Goal: Information Seeking & Learning: Learn about a topic

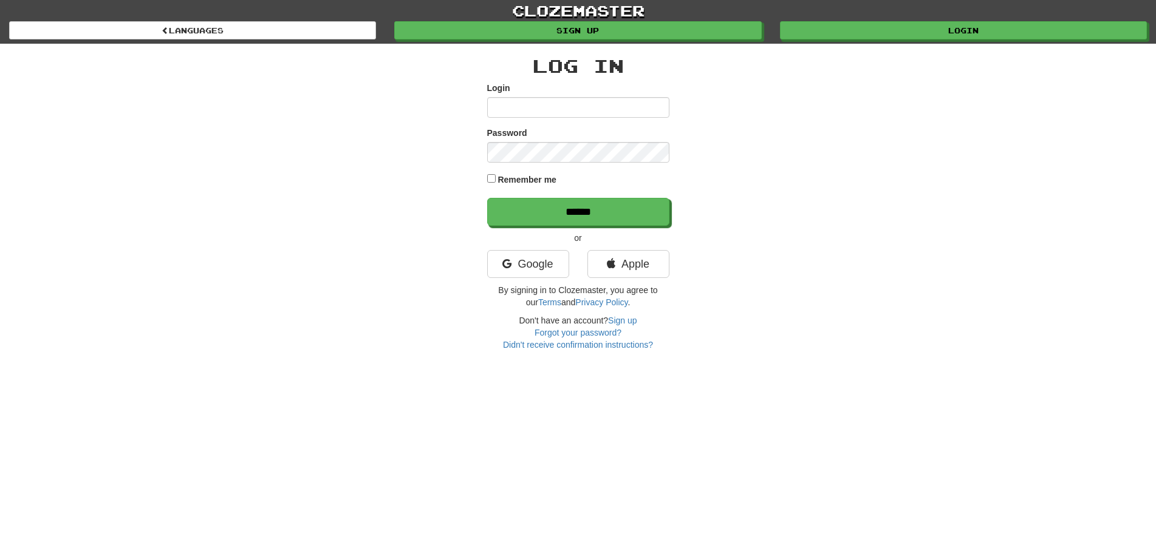
click at [549, 106] on input "Login" at bounding box center [578, 107] width 182 height 21
type input "********"
click at [487, 198] on input "******" at bounding box center [578, 212] width 182 height 28
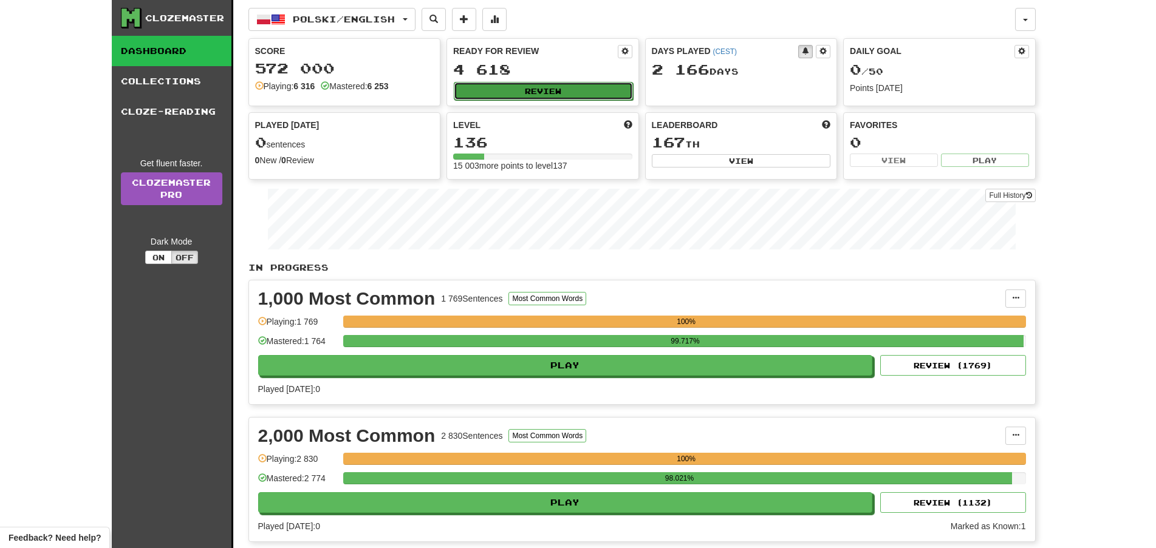
click at [563, 88] on button "Review" at bounding box center [543, 91] width 179 height 18
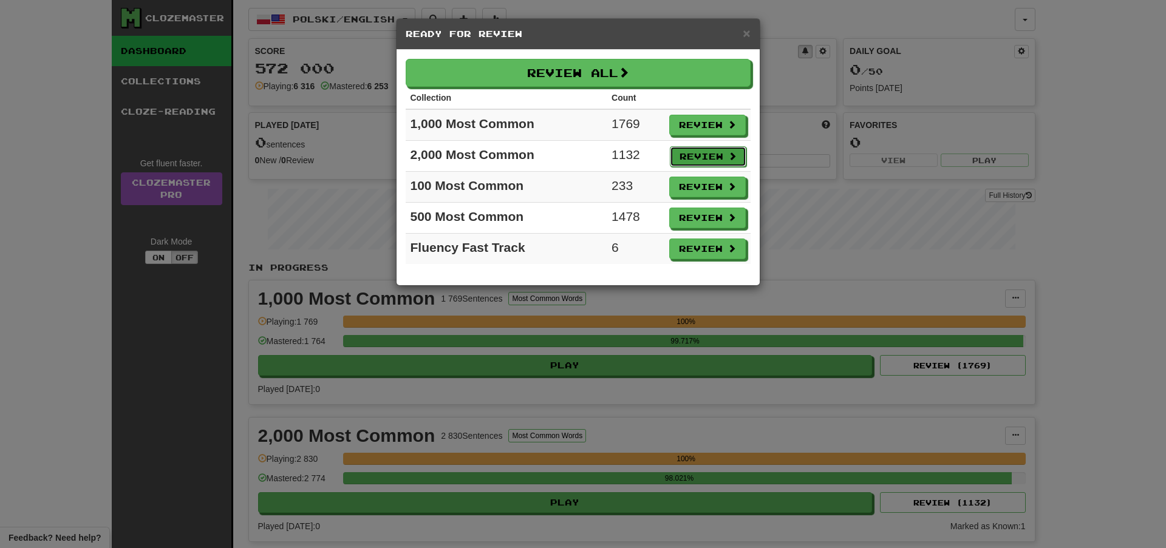
click at [698, 155] on button "Review" at bounding box center [708, 156] width 77 height 21
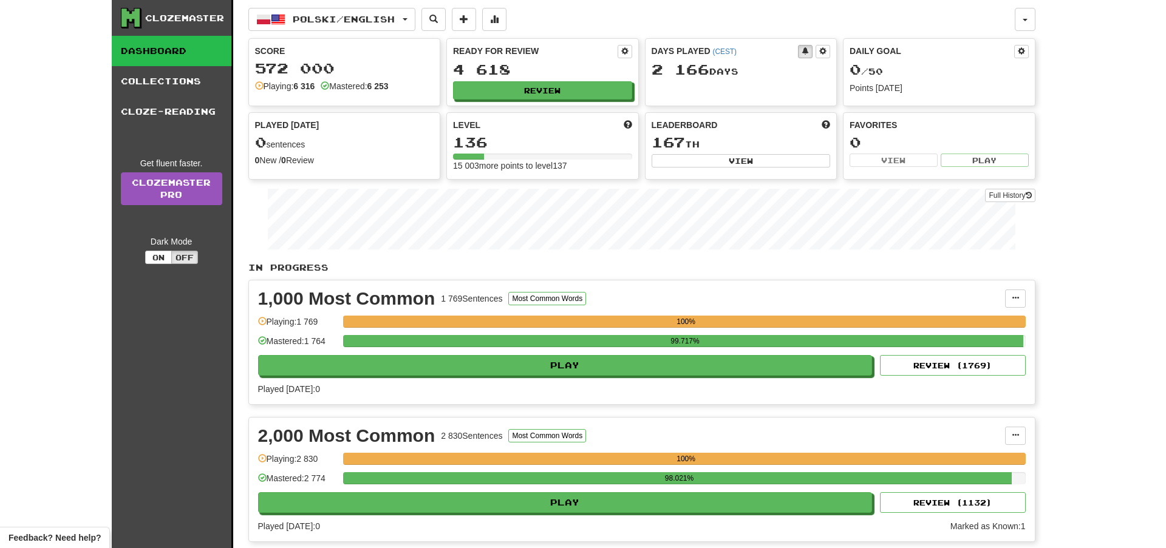
select select "**"
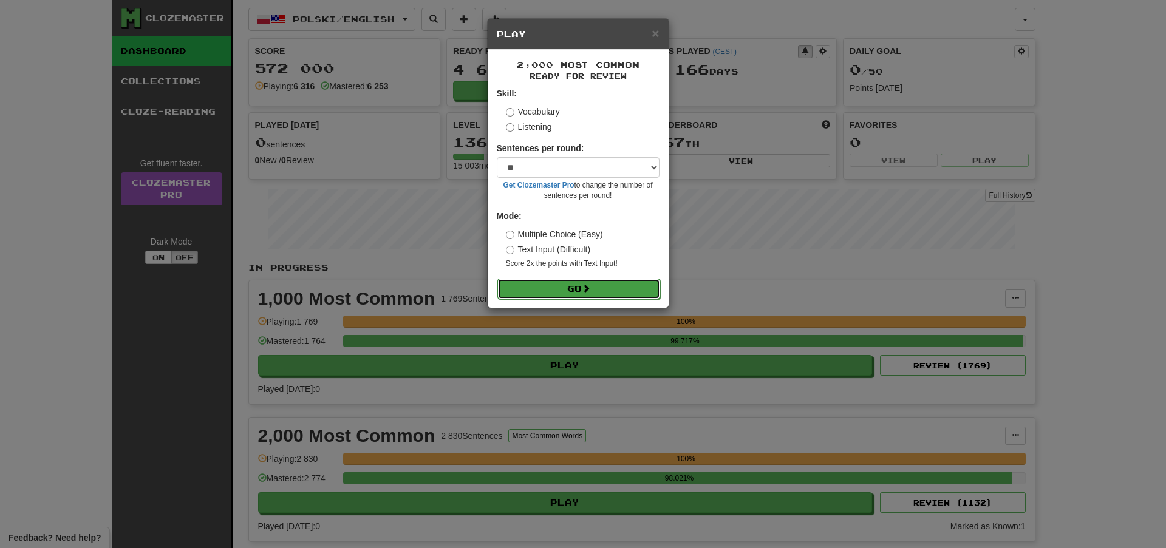
click at [591, 294] on button "Go" at bounding box center [578, 289] width 163 height 21
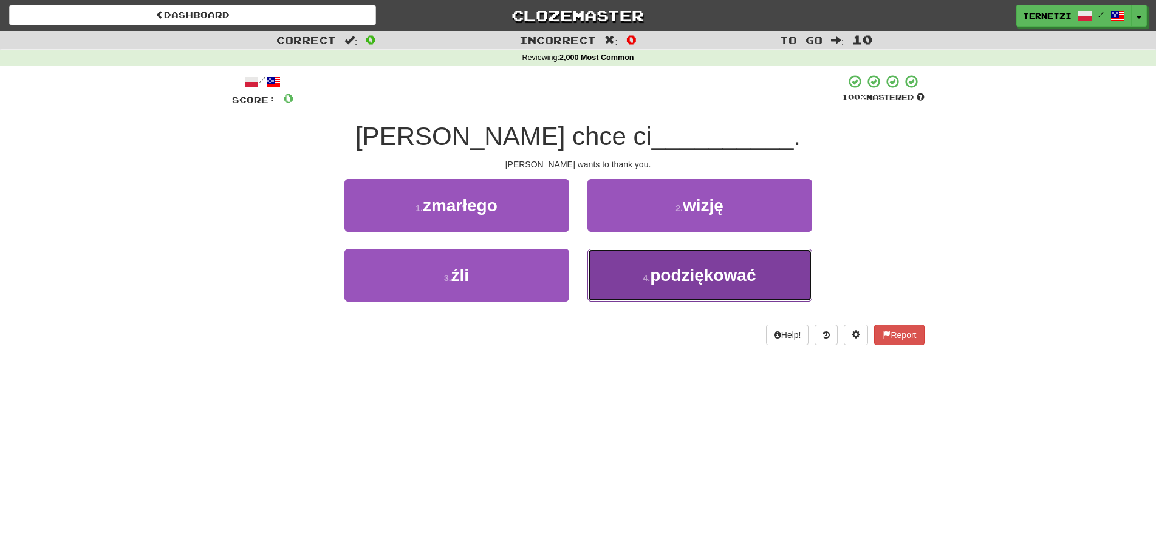
click at [621, 282] on button "4 . podziękować" at bounding box center [699, 275] width 225 height 53
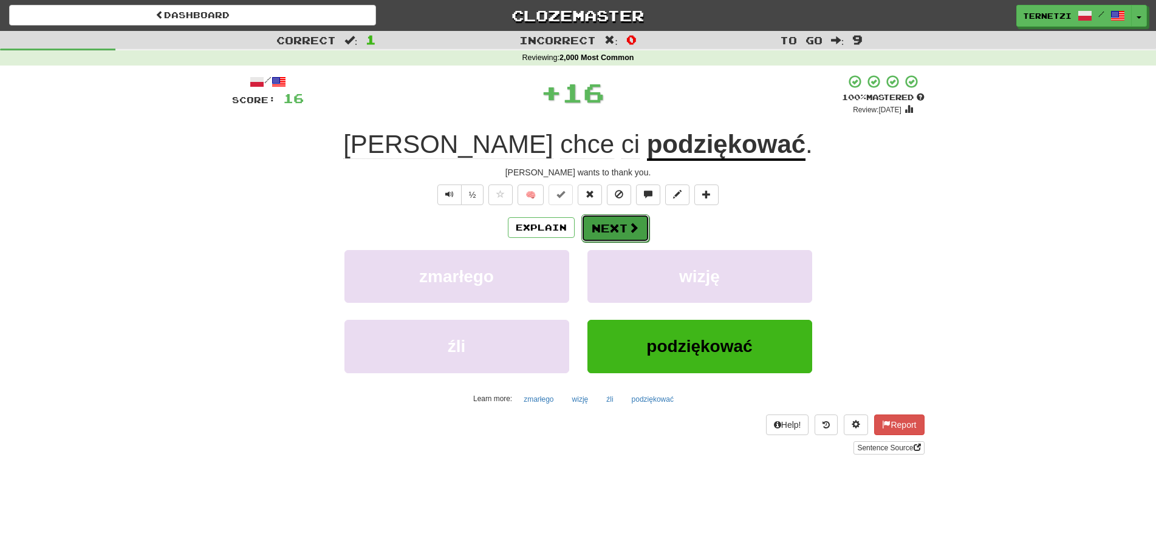
click at [606, 222] on button "Next" at bounding box center [615, 228] width 68 height 28
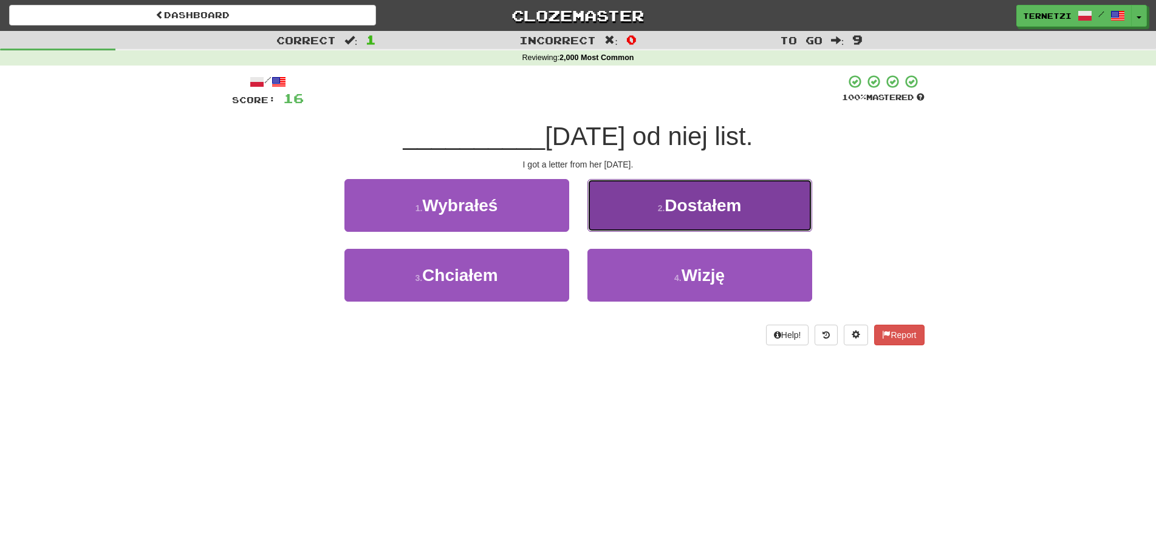
click at [618, 216] on button "2 . Dostałem" at bounding box center [699, 205] width 225 height 53
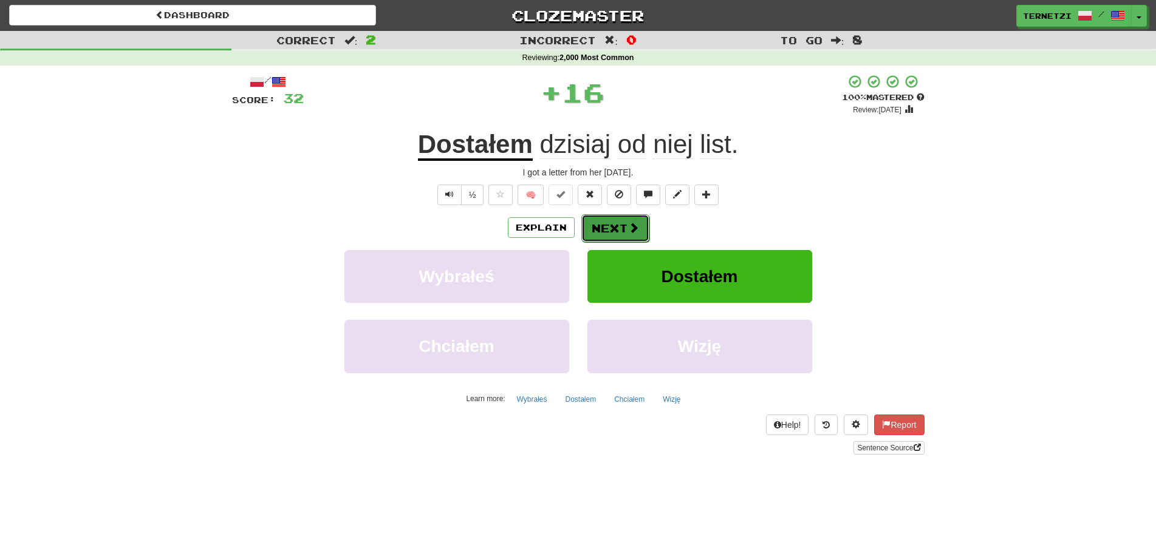
click at [623, 231] on button "Next" at bounding box center [615, 228] width 68 height 28
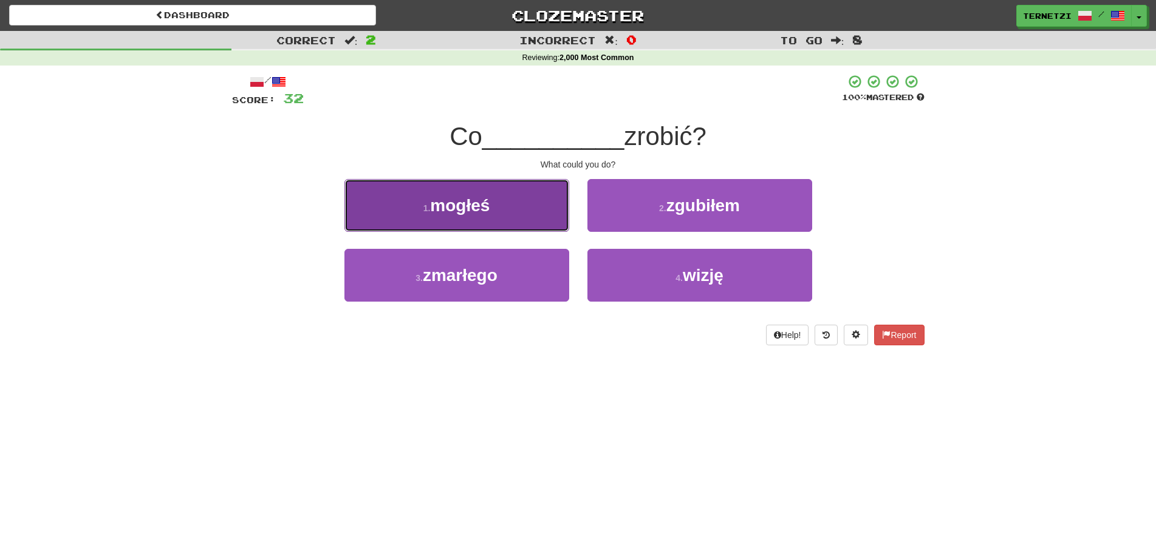
click at [549, 210] on button "1 . mogłeś" at bounding box center [456, 205] width 225 height 53
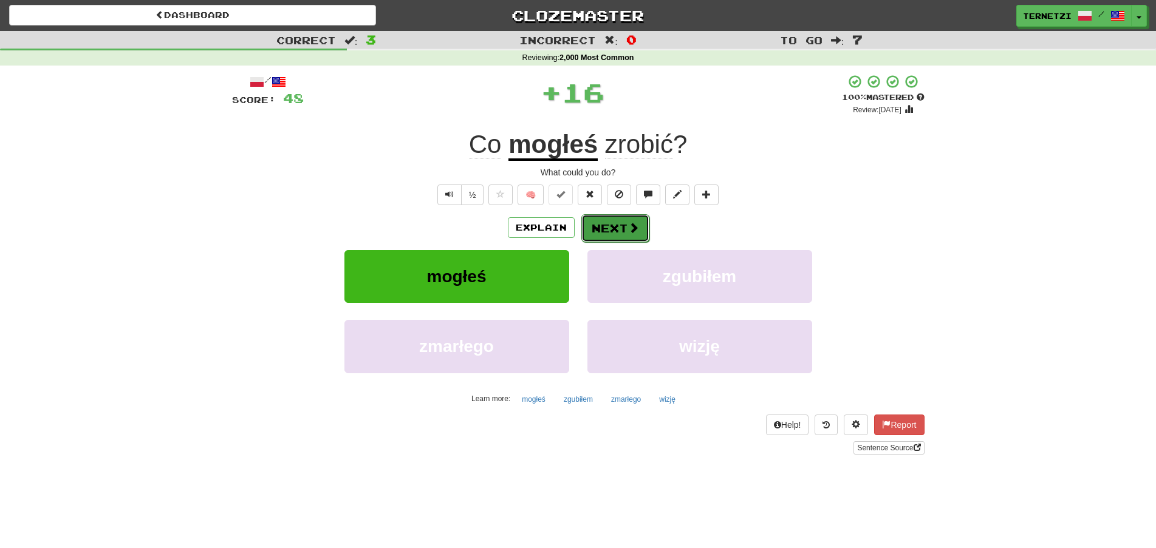
click at [610, 228] on button "Next" at bounding box center [615, 228] width 68 height 28
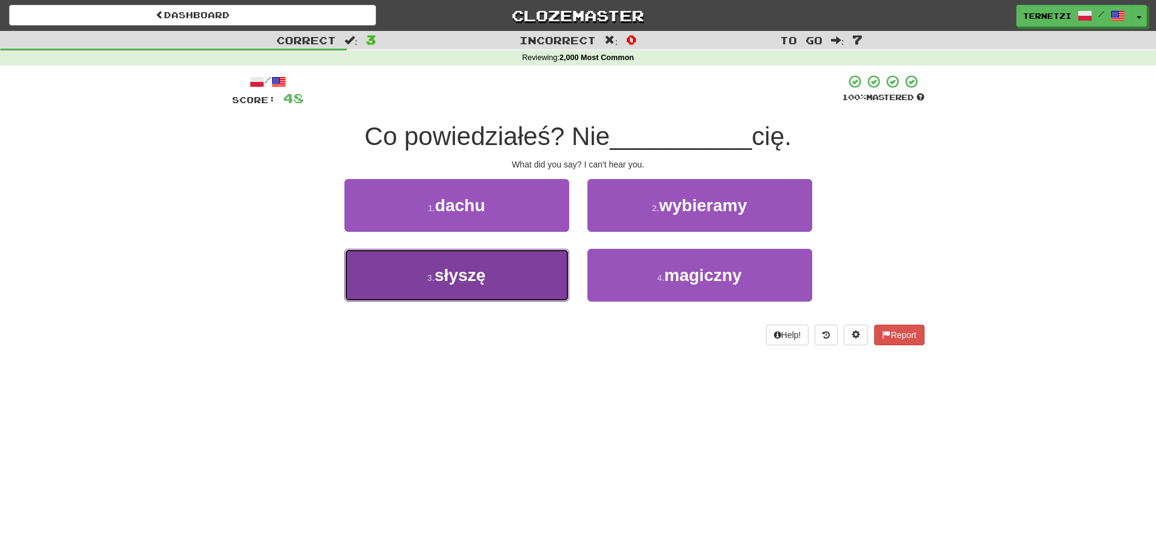
click at [526, 287] on button "3 . słyszę" at bounding box center [456, 275] width 225 height 53
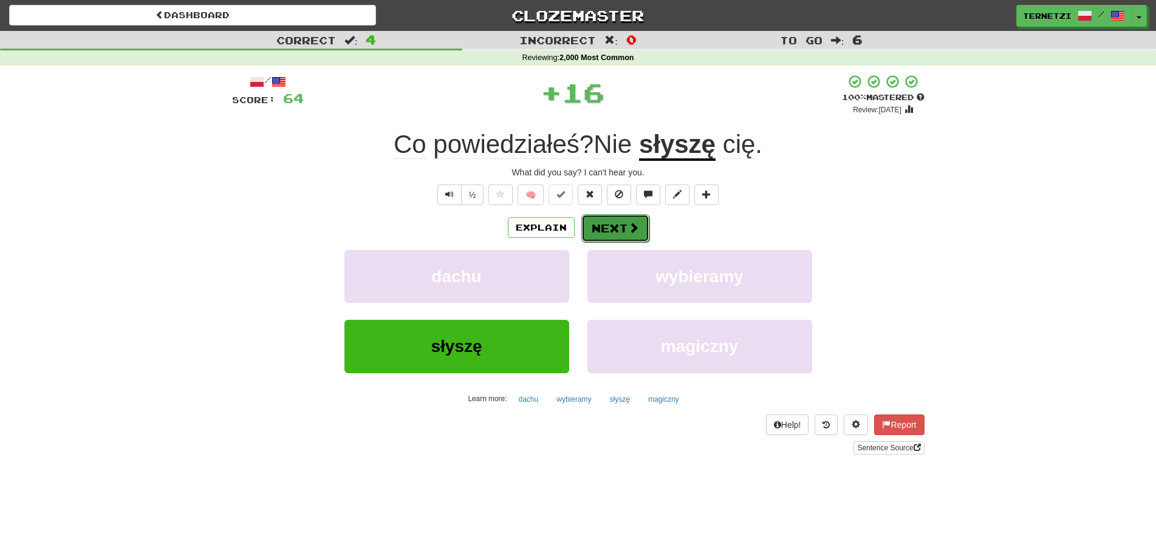
click at [601, 228] on button "Next" at bounding box center [615, 228] width 68 height 28
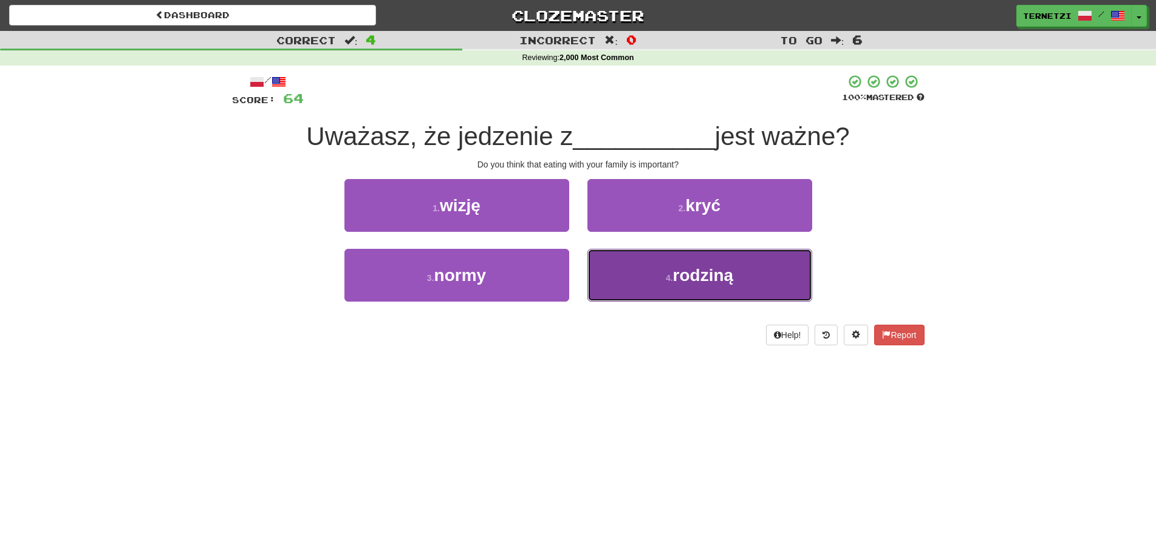
click at [633, 287] on button "4 . rodziną" at bounding box center [699, 275] width 225 height 53
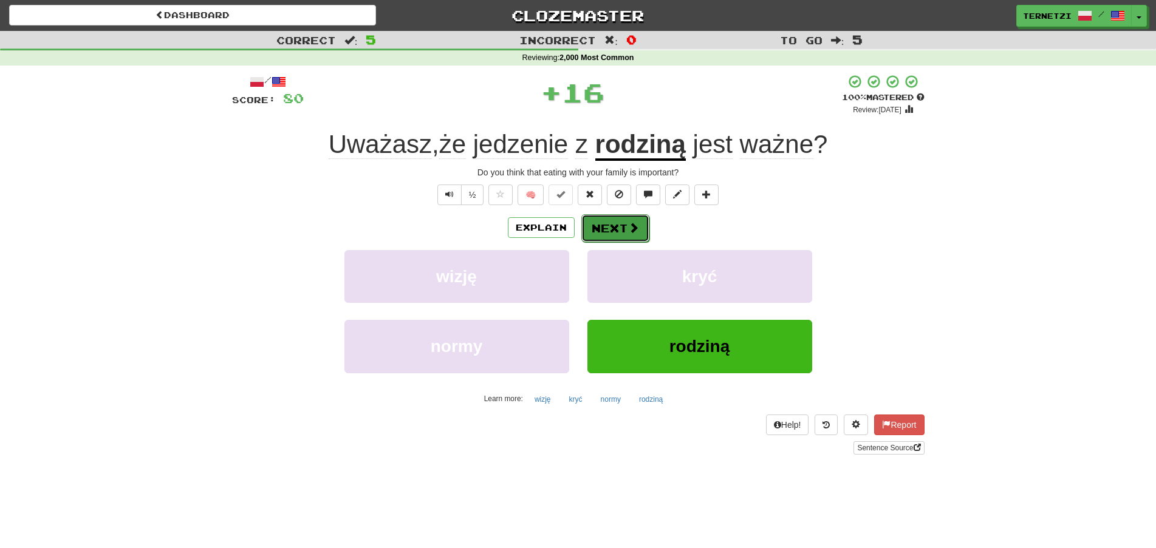
click at [624, 224] on button "Next" at bounding box center [615, 228] width 68 height 28
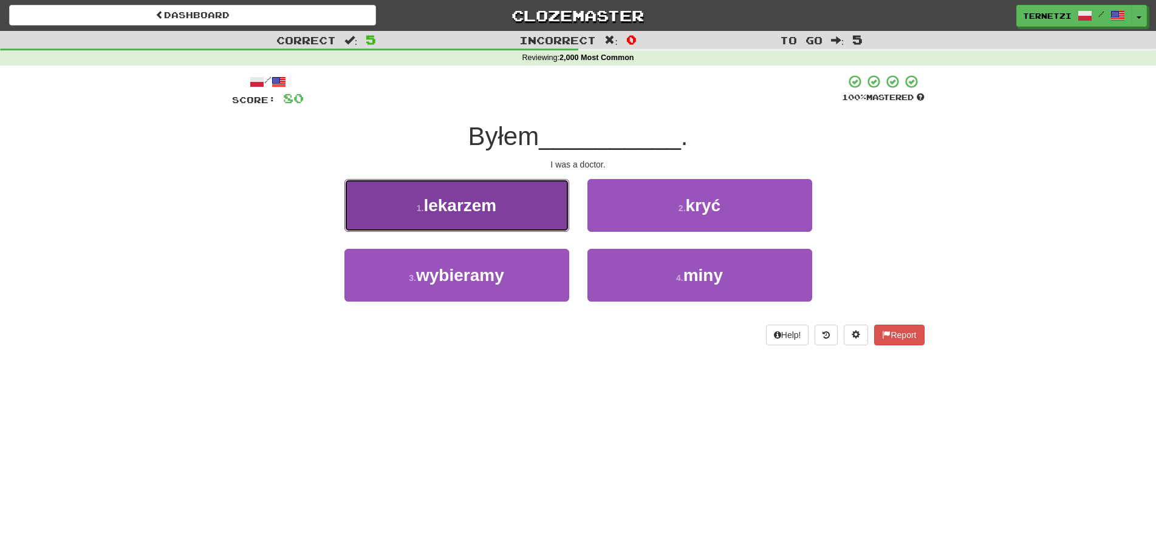
click at [557, 213] on button "1 . lekarzem" at bounding box center [456, 205] width 225 height 53
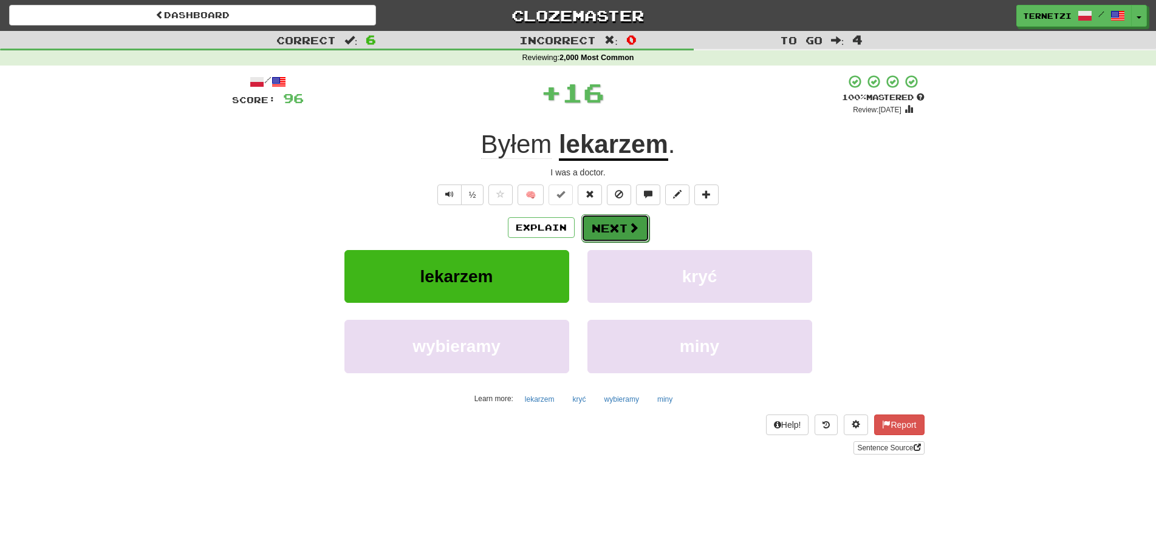
click at [613, 227] on button "Next" at bounding box center [615, 228] width 68 height 28
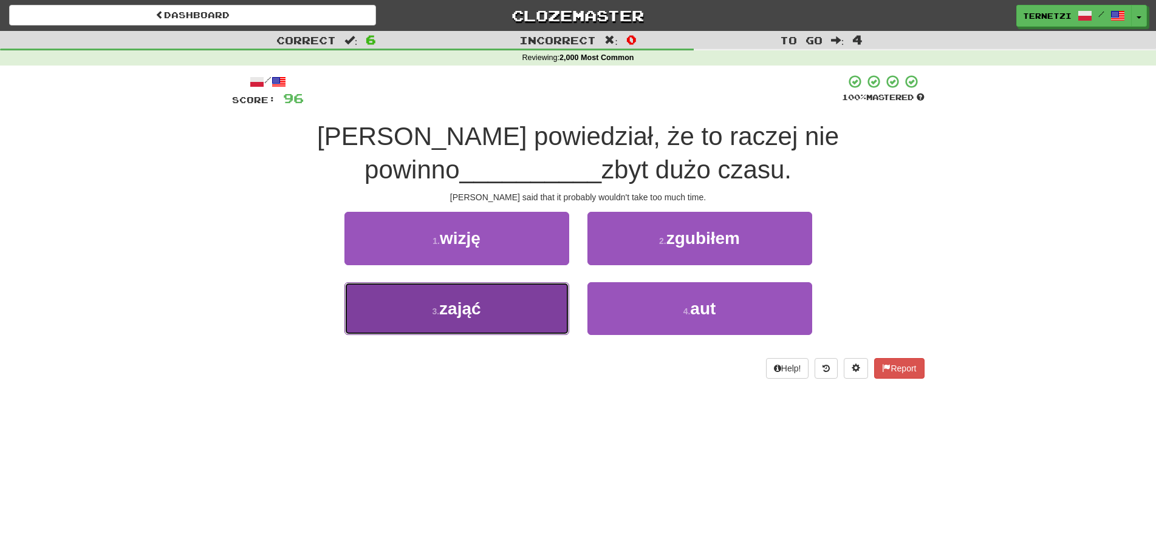
click at [528, 321] on button "3 . zająć" at bounding box center [456, 308] width 225 height 53
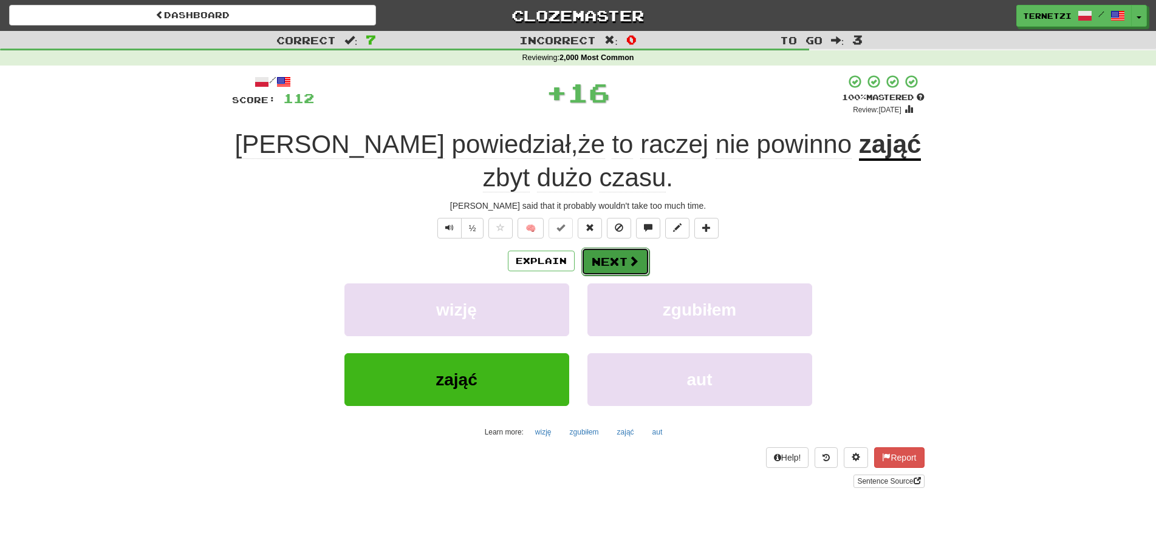
click at [623, 260] on button "Next" at bounding box center [615, 262] width 68 height 28
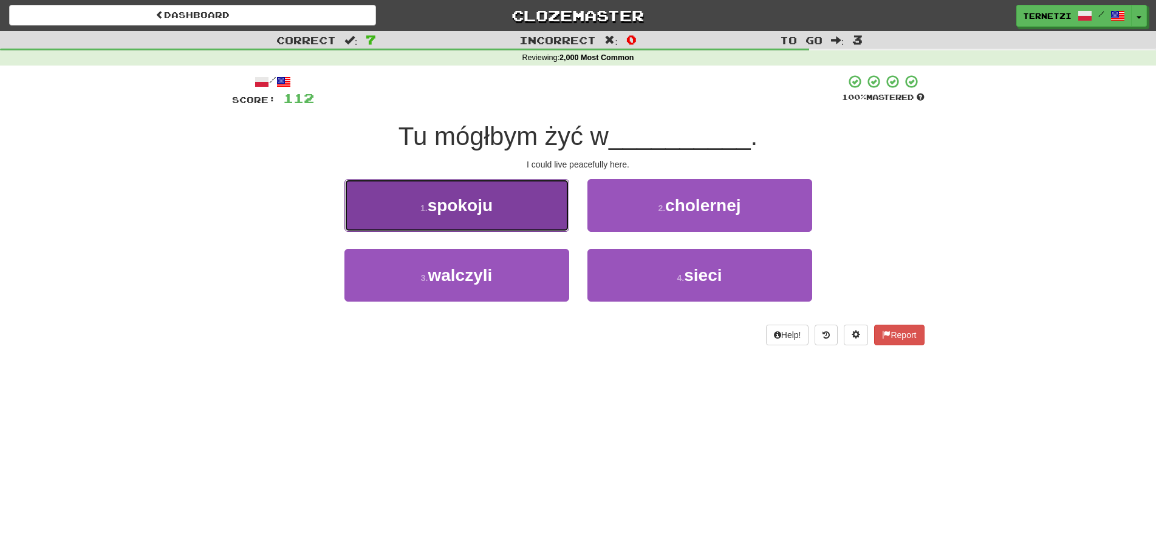
click at [561, 213] on button "1 . spokoju" at bounding box center [456, 205] width 225 height 53
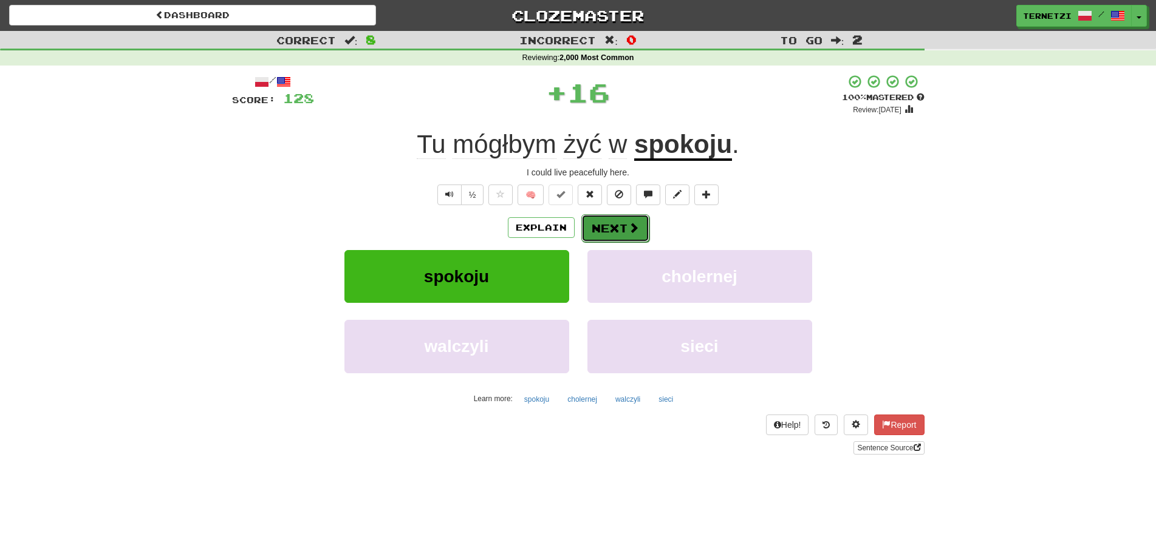
click at [609, 230] on button "Next" at bounding box center [615, 228] width 68 height 28
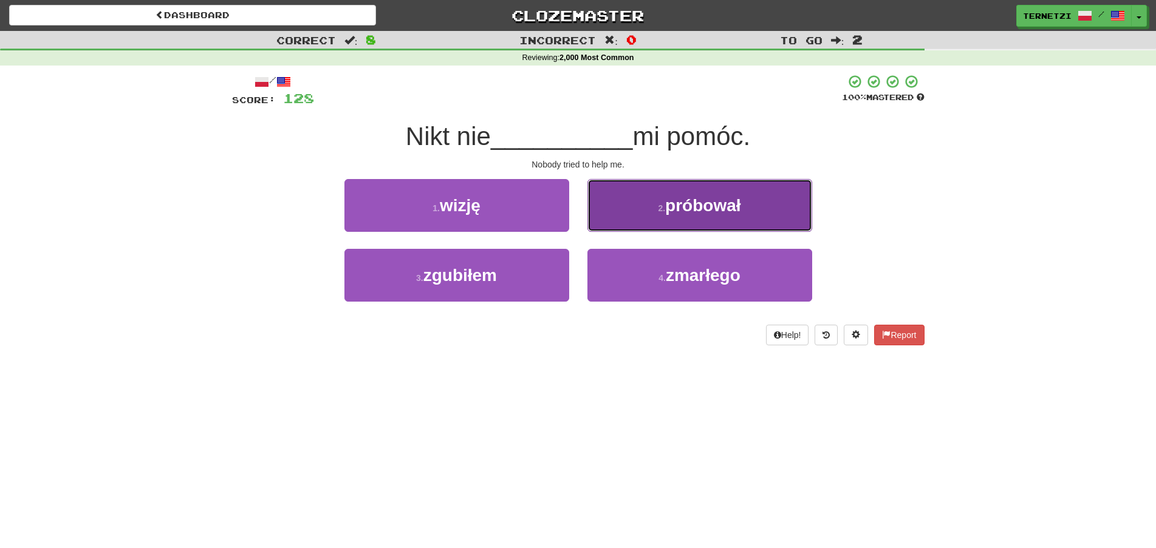
click at [615, 217] on button "2 . próbował" at bounding box center [699, 205] width 225 height 53
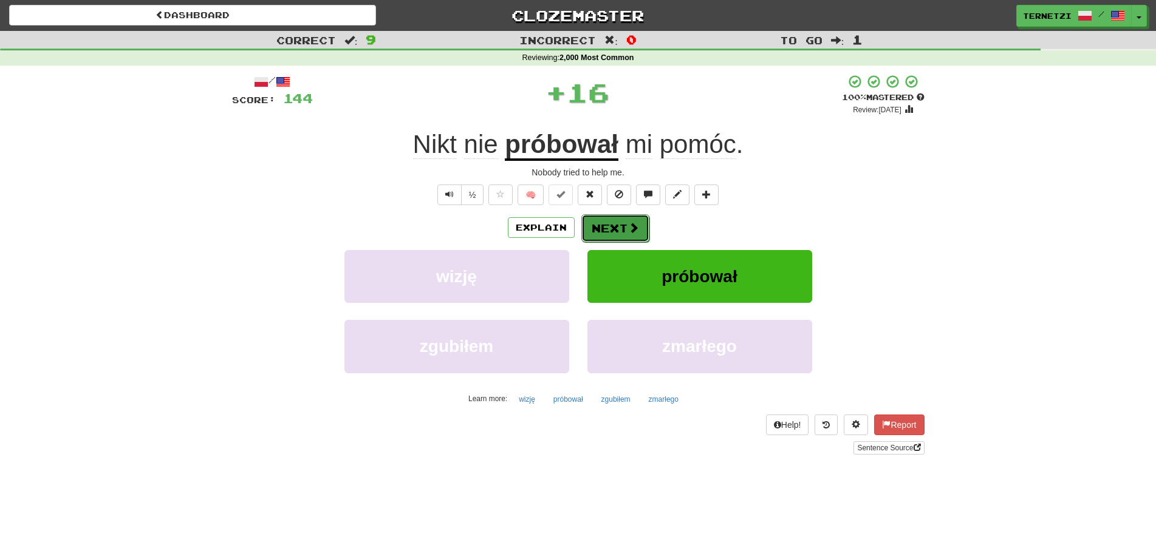
click at [616, 221] on button "Next" at bounding box center [615, 228] width 68 height 28
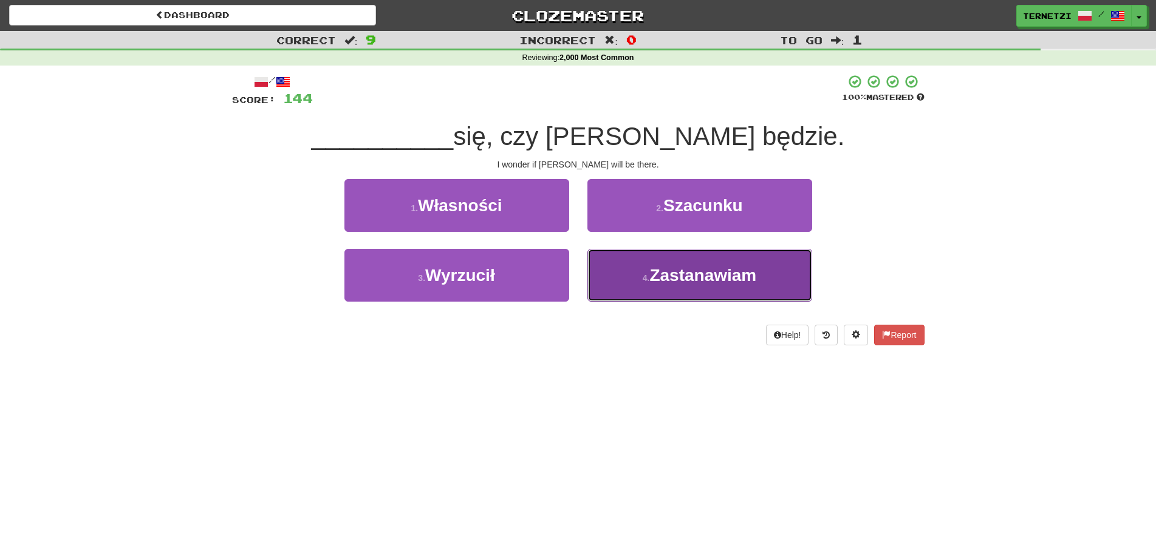
click at [640, 261] on button "4 . Zastanawiam" at bounding box center [699, 275] width 225 height 53
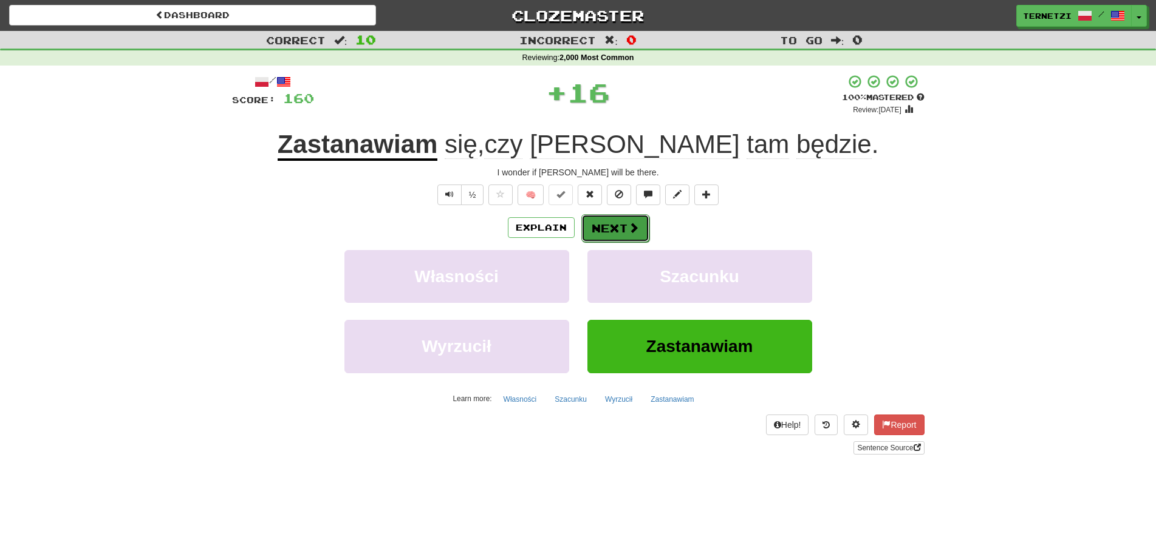
click at [616, 226] on button "Next" at bounding box center [615, 228] width 68 height 28
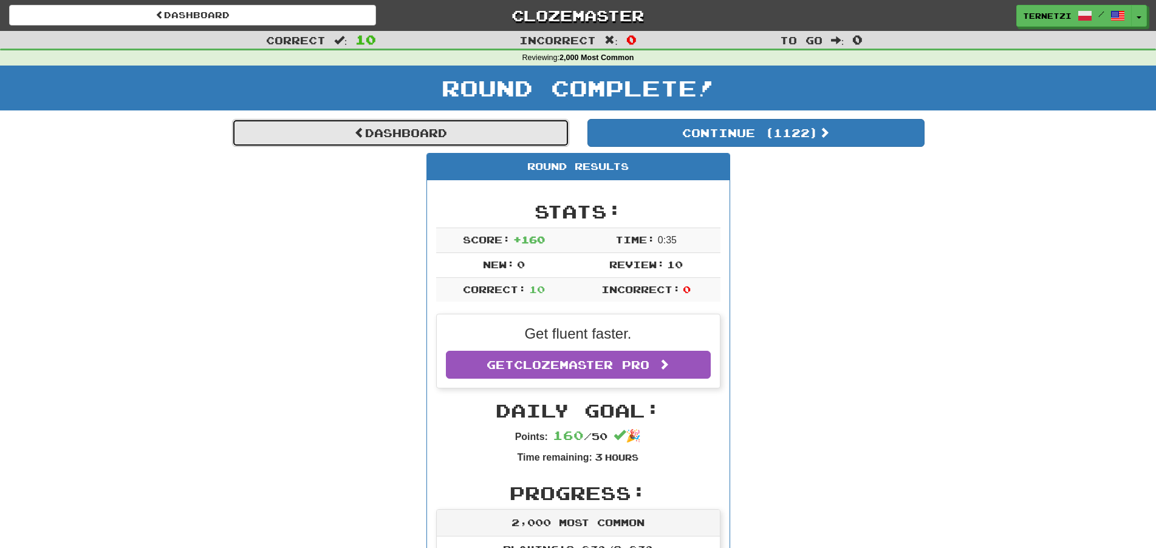
click at [483, 133] on link "Dashboard" at bounding box center [400, 133] width 337 height 28
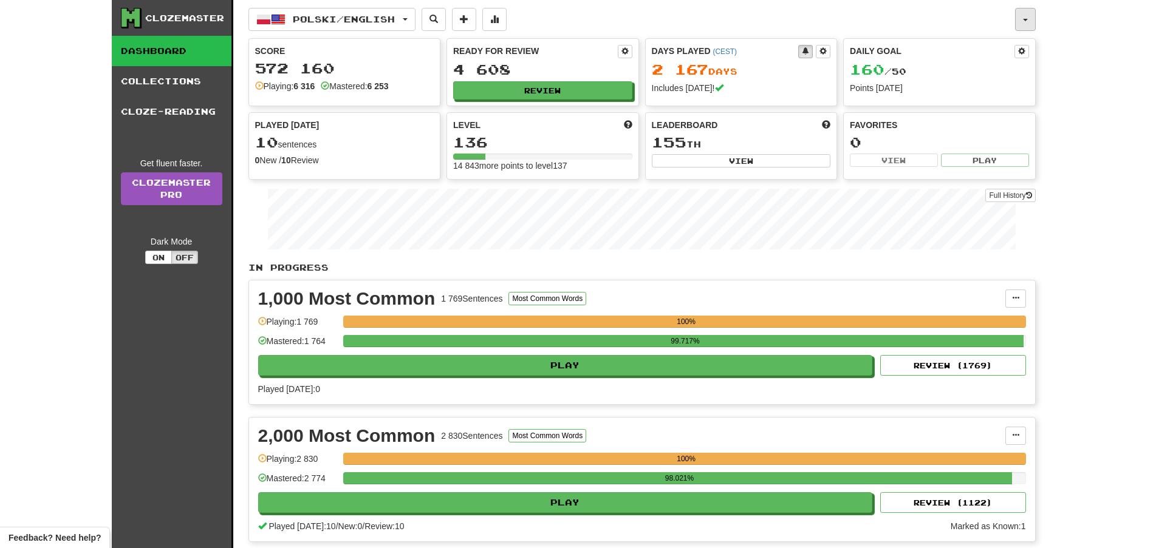
click at [1028, 24] on button "button" at bounding box center [1025, 19] width 21 height 23
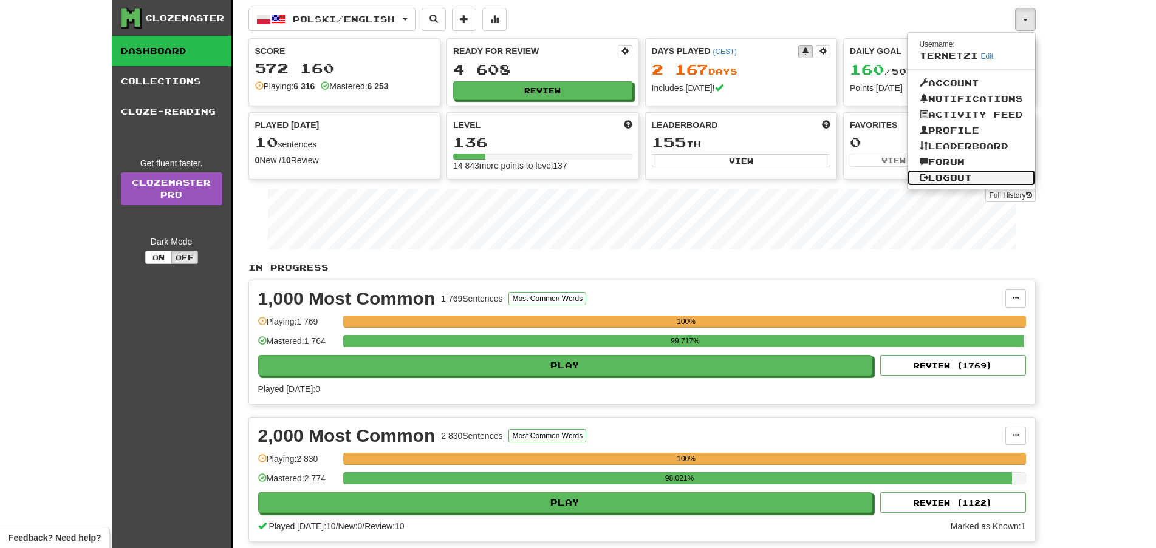
click at [961, 175] on link "Logout" at bounding box center [971, 178] width 128 height 16
